Goal: Find specific page/section: Find specific page/section

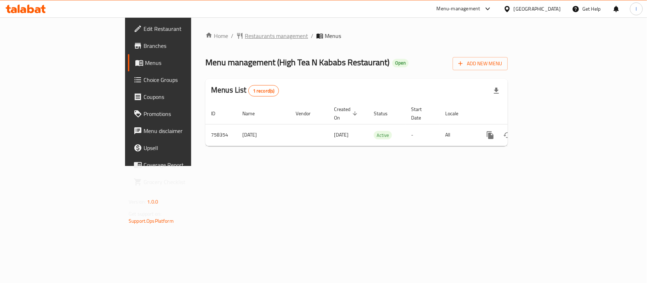
click at [245, 36] on span "Restaurants management" at bounding box center [276, 36] width 63 height 9
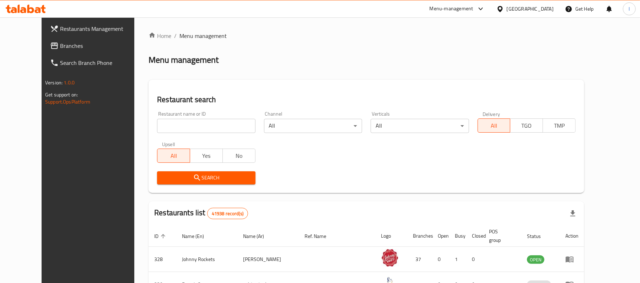
click at [179, 129] on input "search" at bounding box center [206, 126] width 98 height 14
paste input "649966"
type input "649966"
click button "Search" at bounding box center [206, 178] width 98 height 13
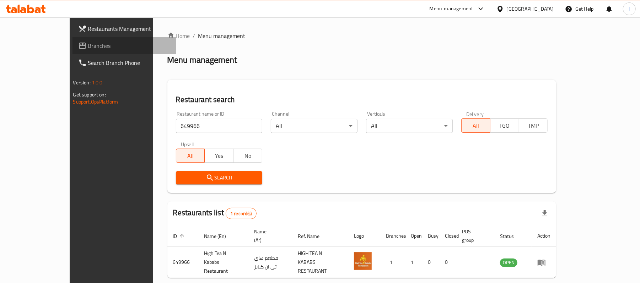
click at [88, 42] on span "Branches" at bounding box center [129, 46] width 83 height 9
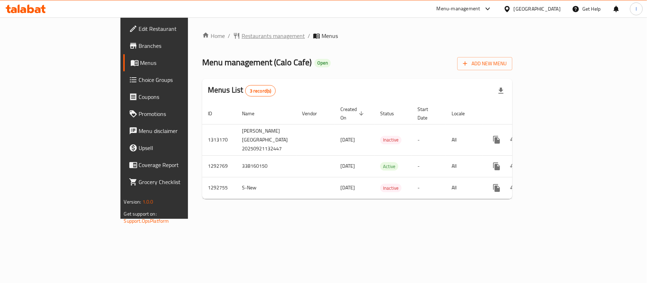
click at [241, 36] on span "Restaurants management" at bounding box center [272, 36] width 63 height 9
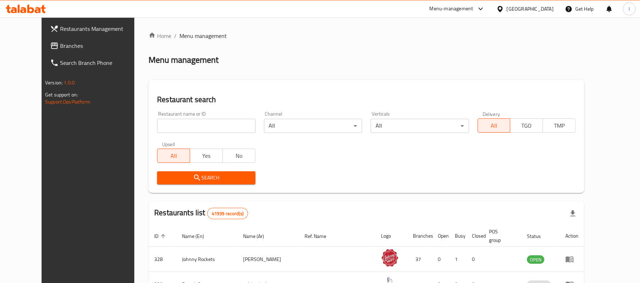
click at [168, 127] on input "search" at bounding box center [206, 126] width 98 height 14
paste input "699211"
type input "699211"
click button "Search" at bounding box center [206, 178] width 98 height 13
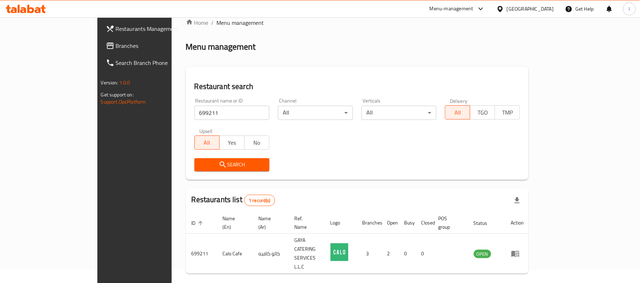
scroll to position [20, 0]
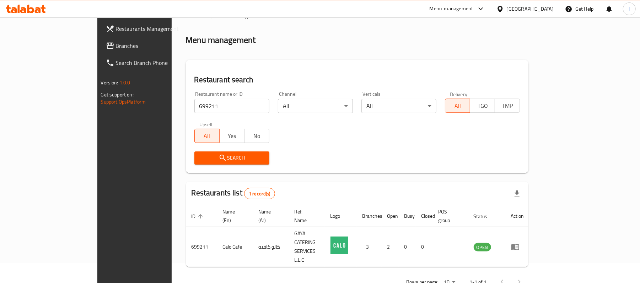
click at [116, 43] on span "Branches" at bounding box center [157, 46] width 83 height 9
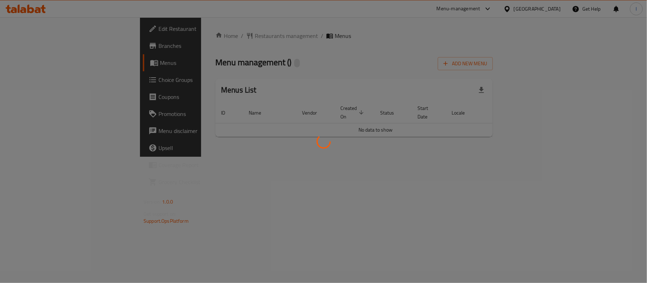
click at [235, 65] on div at bounding box center [323, 141] width 647 height 283
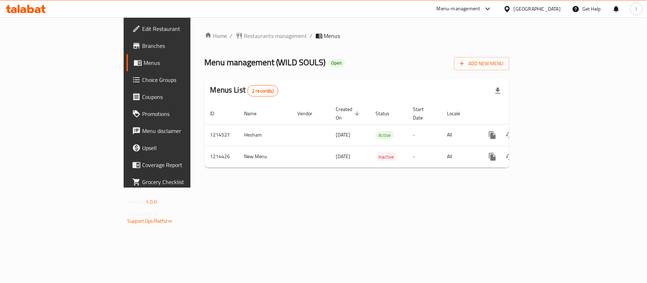
click at [244, 36] on span "Restaurants management" at bounding box center [275, 36] width 63 height 9
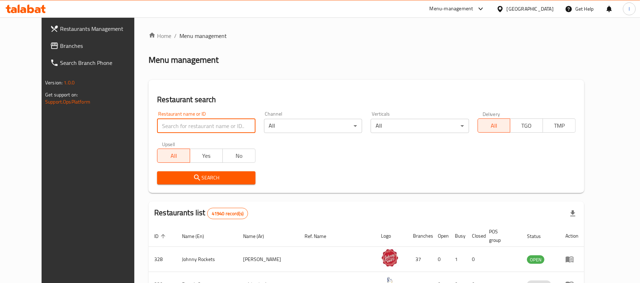
click at [168, 123] on input "search" at bounding box center [206, 126] width 98 height 14
paste input "672142"
type input "672142"
click button "Search" at bounding box center [206, 178] width 98 height 13
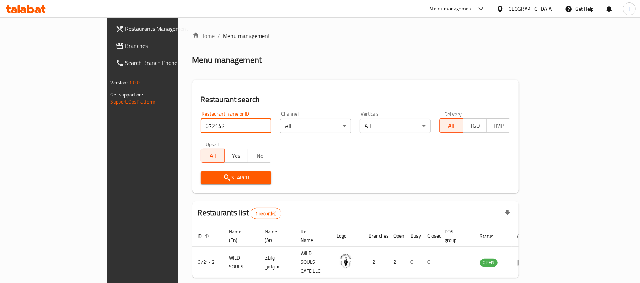
click at [125, 44] on span "Branches" at bounding box center [166, 46] width 83 height 9
